Goal: Information Seeking & Learning: Learn about a topic

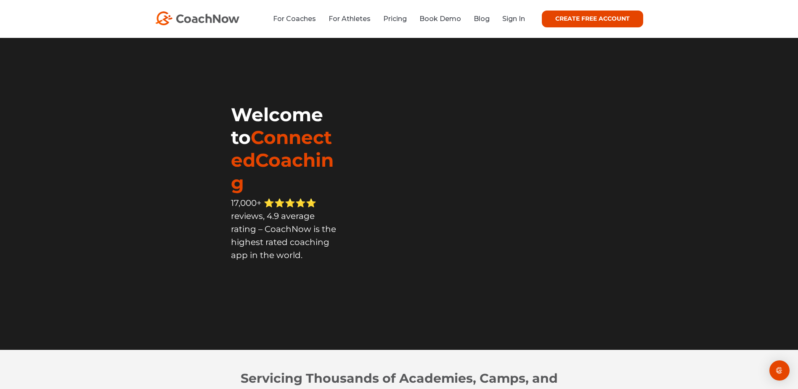
scroll to position [84, 0]
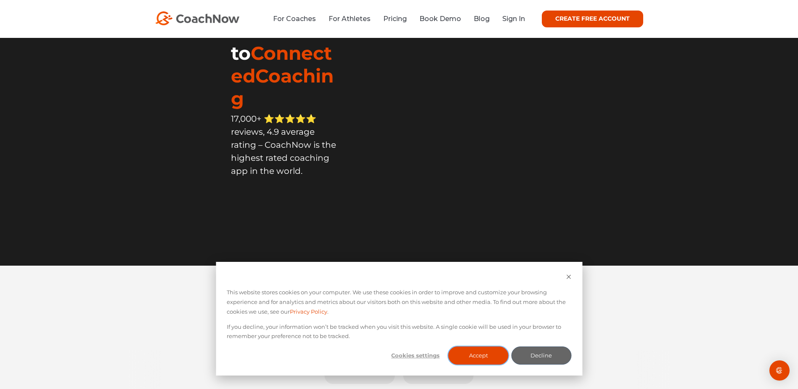
click at [492, 360] on button "Accept" at bounding box center [478, 355] width 60 height 18
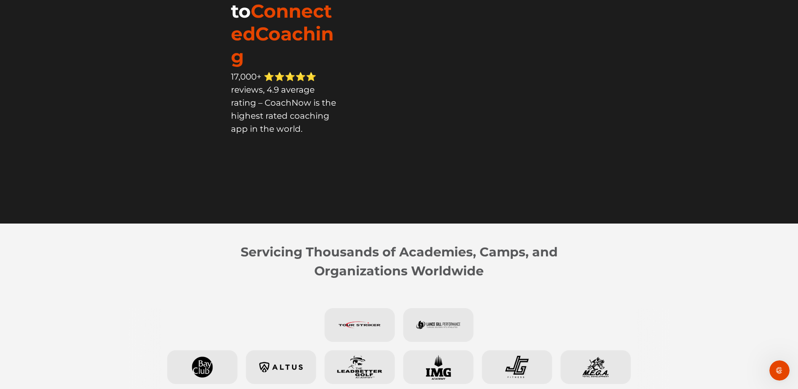
scroll to position [0, 0]
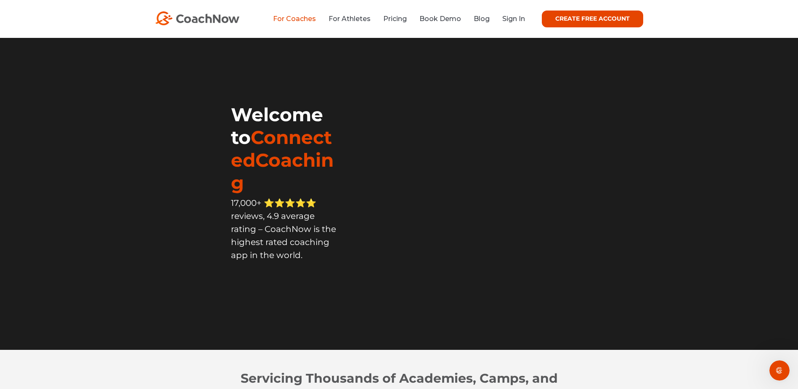
click at [300, 20] on link "For Coaches" at bounding box center [294, 19] width 43 height 8
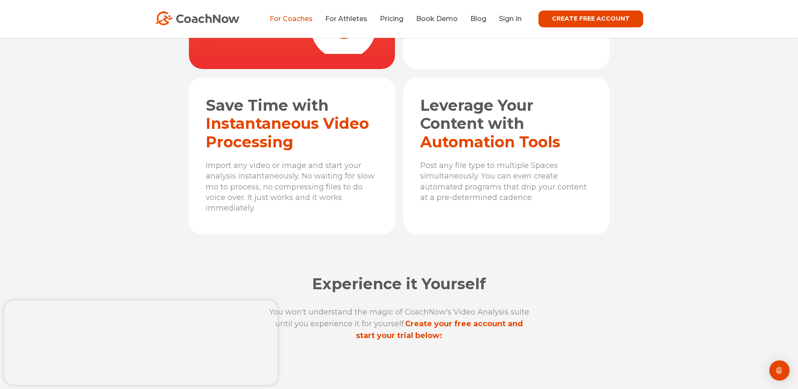
scroll to position [2859, 0]
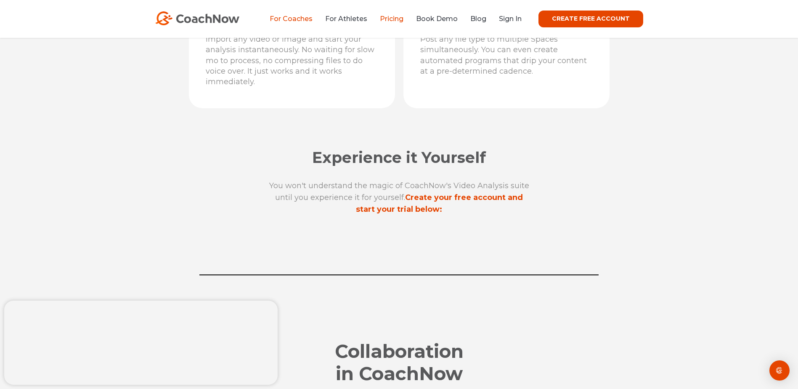
click at [389, 18] on link "Pricing" at bounding box center [392, 19] width 24 height 8
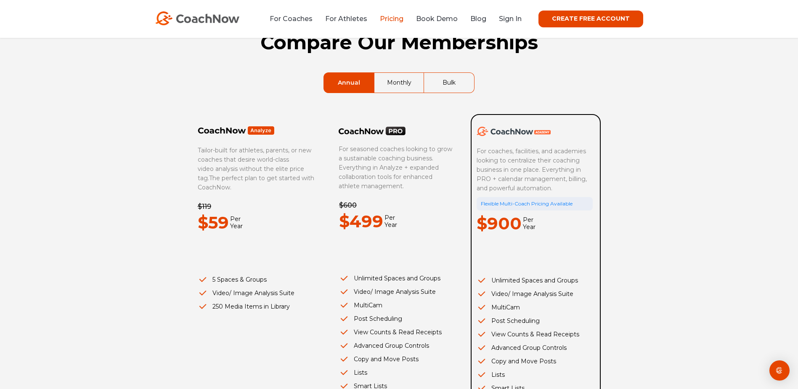
scroll to position [84, 0]
